Goal: Information Seeking & Learning: Learn about a topic

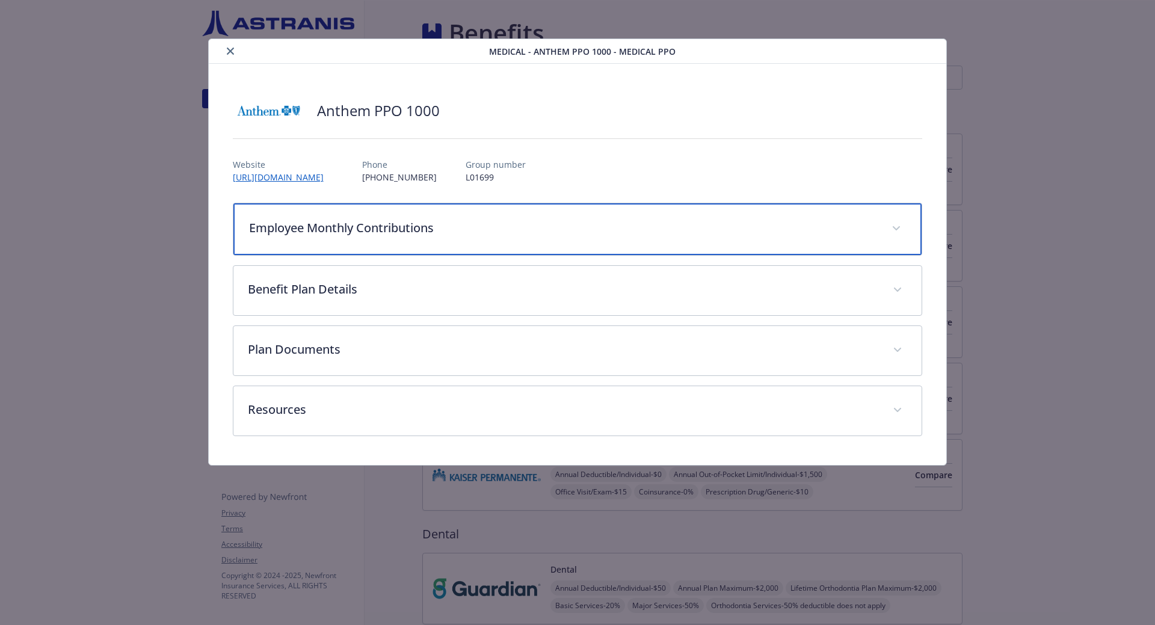
click at [379, 227] on p "Employee Monthly Contributions" at bounding box center [563, 228] width 628 height 18
